Goal: Complete application form

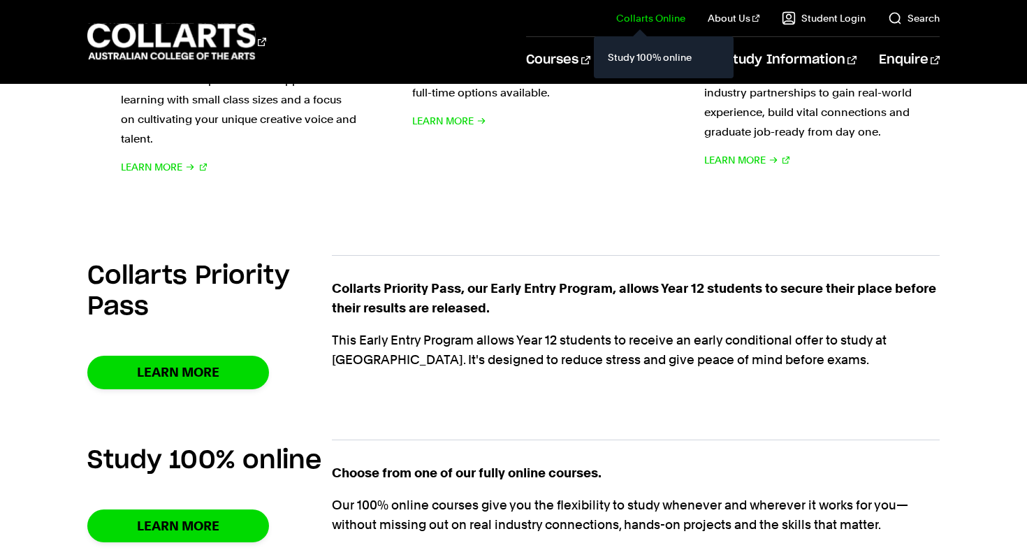
scroll to position [952, 0]
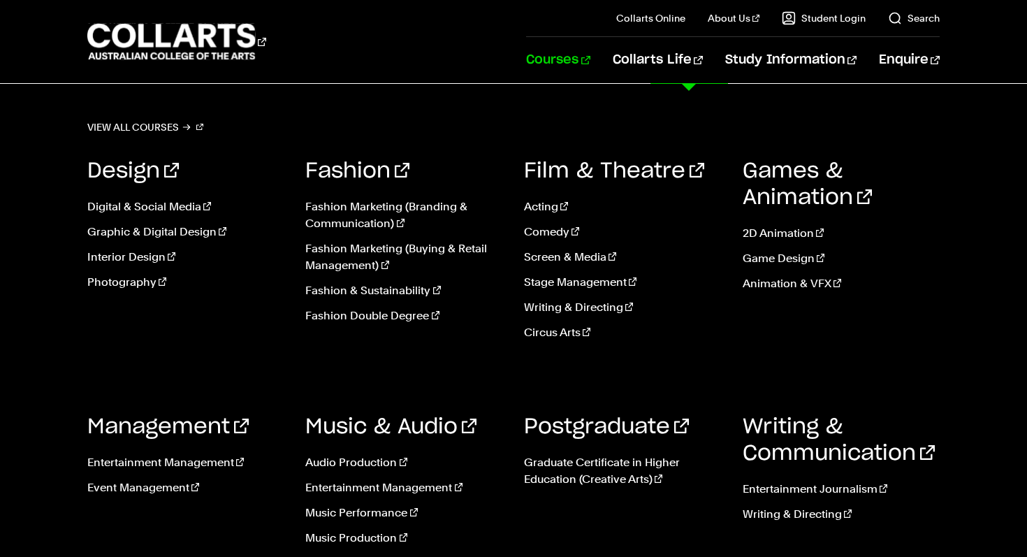
click at [589, 58] on link "Courses" at bounding box center [558, 60] width 64 height 46
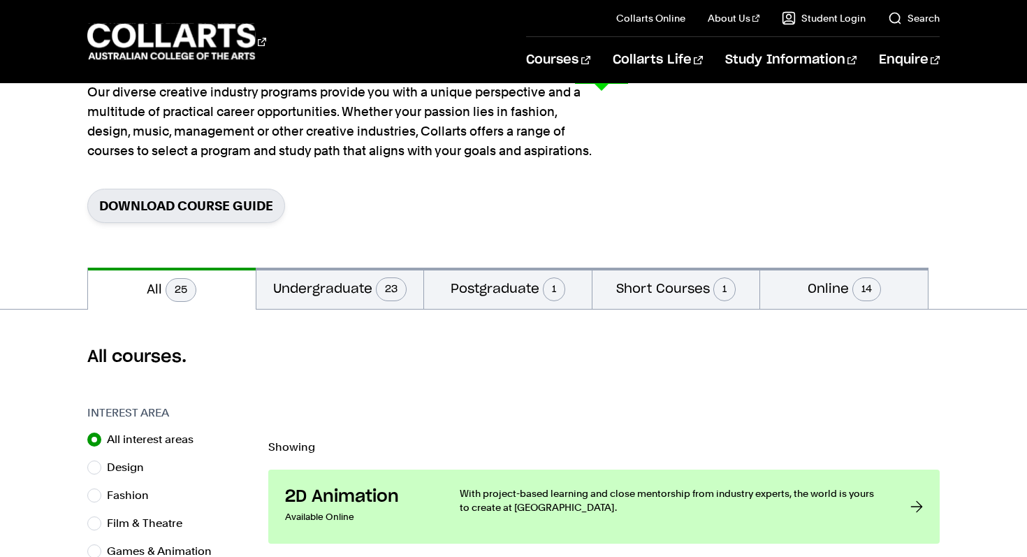
scroll to position [131, 0]
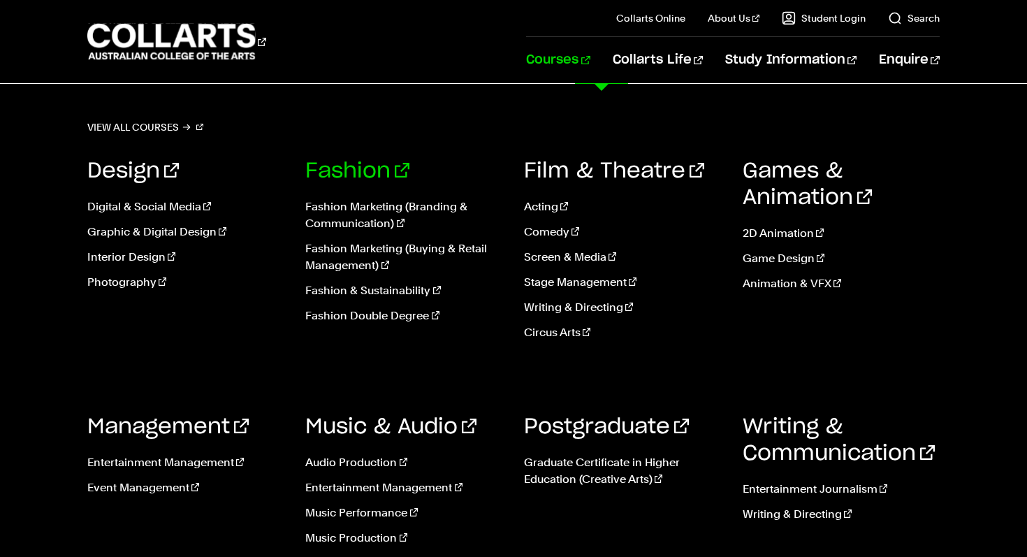
click at [367, 162] on link "Fashion" at bounding box center [357, 171] width 104 height 21
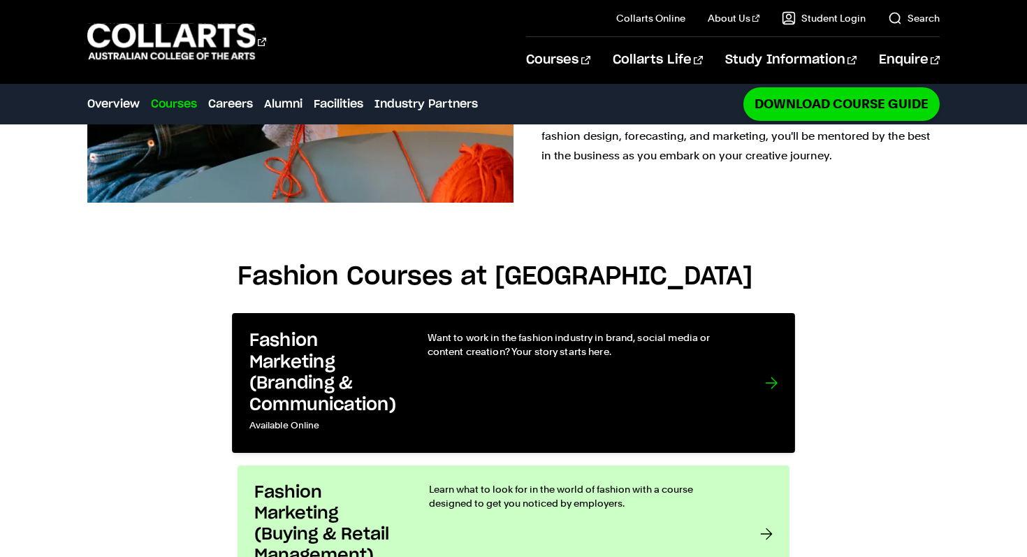
scroll to position [937, 0]
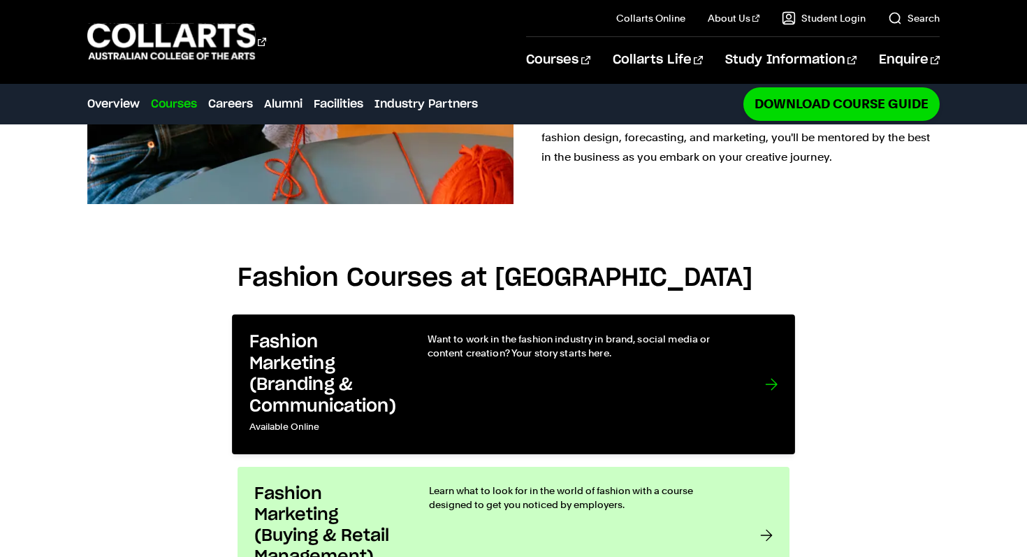
click at [527, 331] on div "Want to work in the fashion industry in brand, social media or content creation…" at bounding box center [581, 383] width 309 height 105
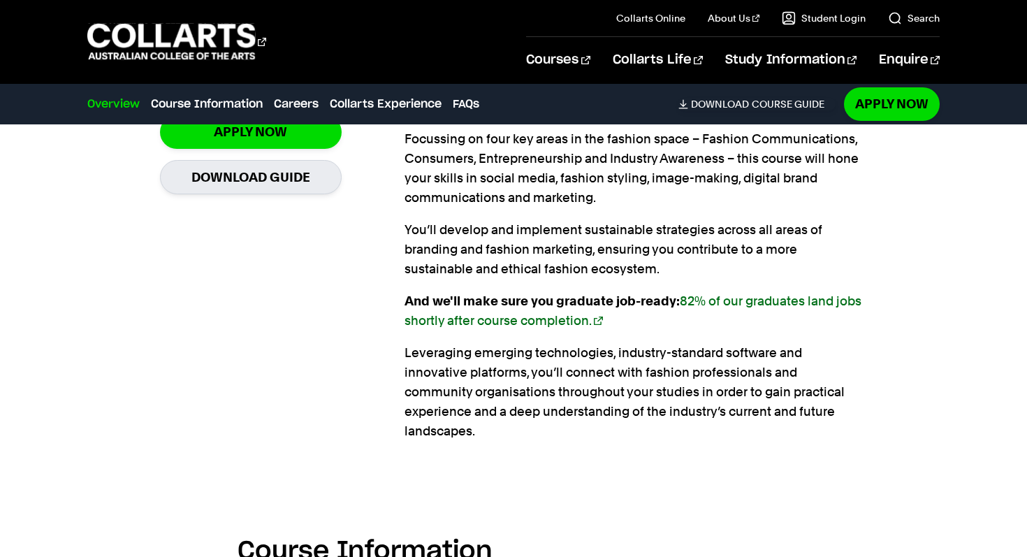
scroll to position [1027, 0]
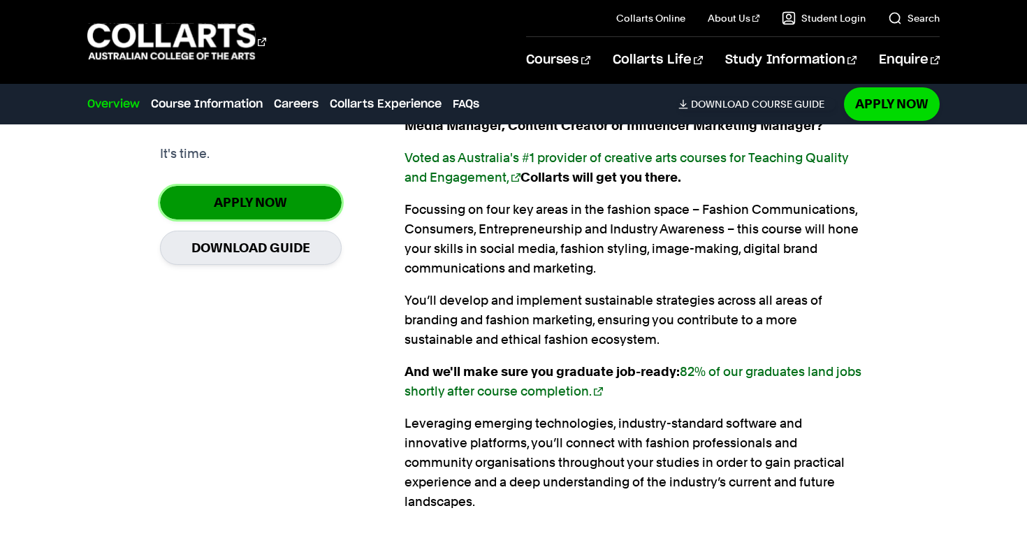
click at [248, 203] on link "Apply Now" at bounding box center [251, 202] width 182 height 33
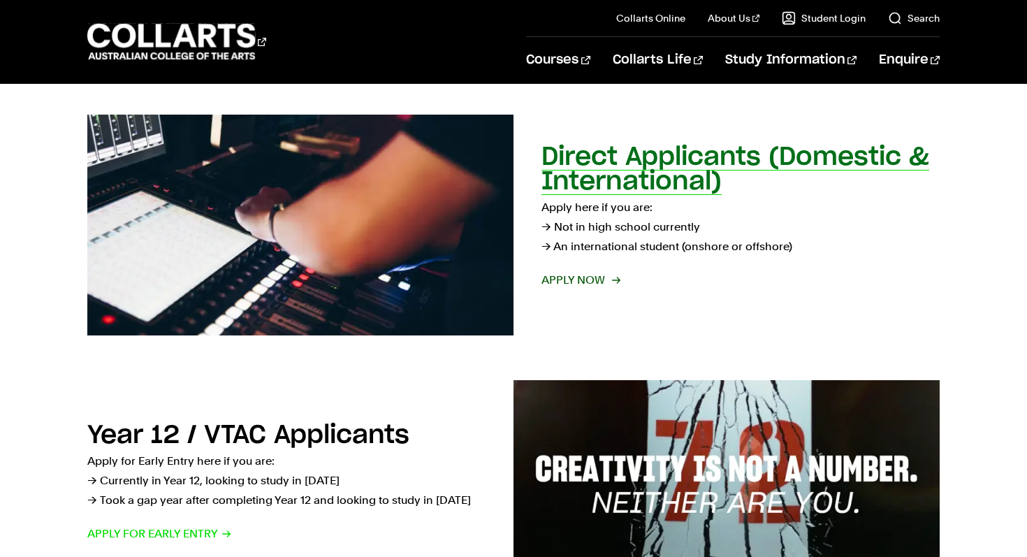
scroll to position [212, 0]
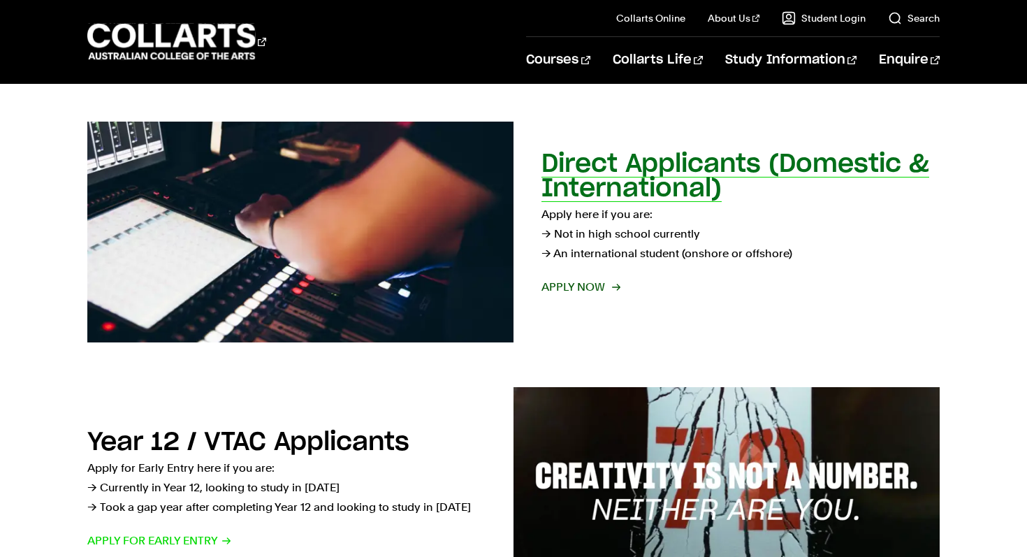
click at [578, 280] on span "Apply now" at bounding box center [580, 287] width 78 height 20
